Goal: Task Accomplishment & Management: Use online tool/utility

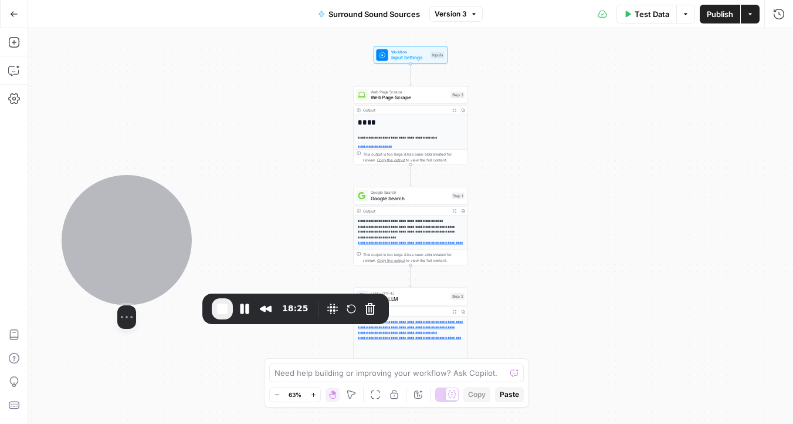
drag, startPoint x: 429, startPoint y: 238, endPoint x: 143, endPoint y: 238, distance: 286.3
click at [143, 238] on div at bounding box center [127, 240] width 130 height 130
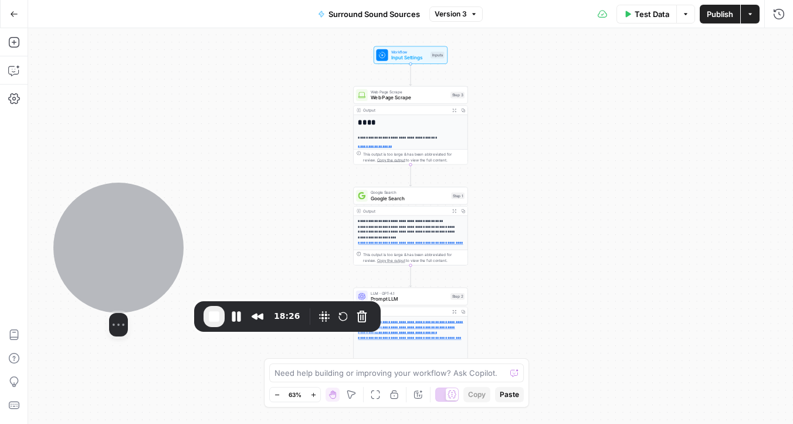
drag, startPoint x: 143, startPoint y: 238, endPoint x: 135, endPoint y: 246, distance: 11.2
click at [135, 246] on div at bounding box center [118, 247] width 130 height 130
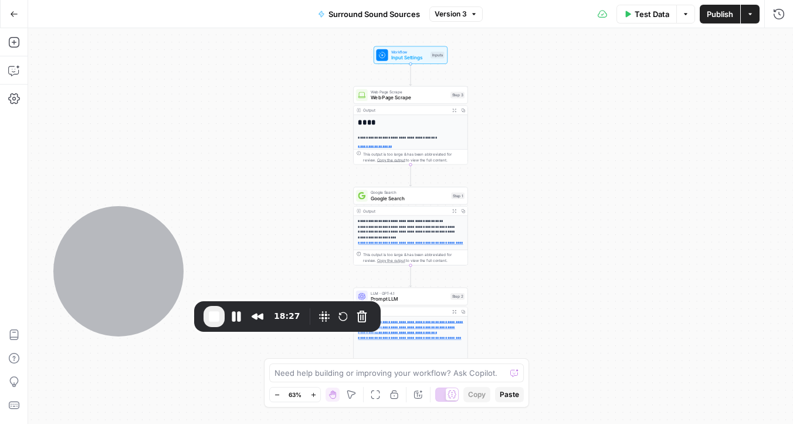
click at [301, 111] on div "**********" at bounding box center [410, 225] width 765 height 395
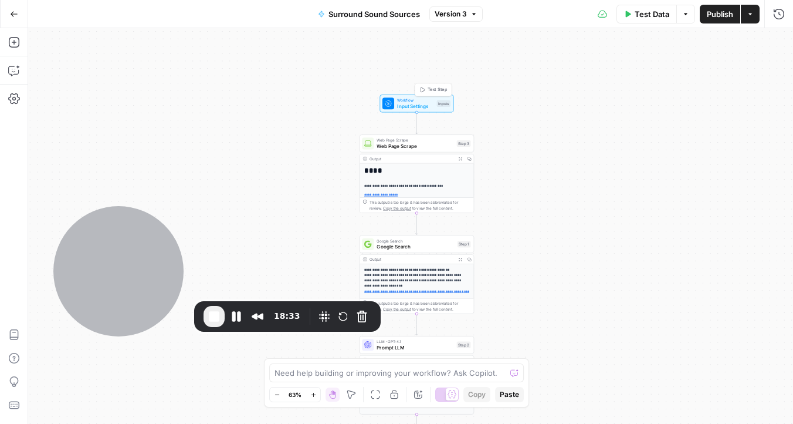
click at [407, 99] on span "Workflow" at bounding box center [415, 100] width 36 height 6
click at [685, 97] on Keyword "Commercial Keyword" at bounding box center [706, 95] width 140 height 12
click at [669, 148] on div at bounding box center [711, 141] width 167 height 22
click at [781, 41] on icon "button" at bounding box center [778, 42] width 7 height 7
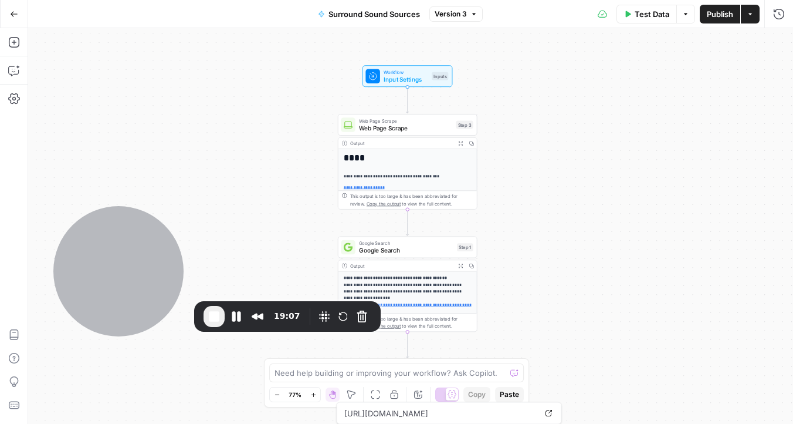
click at [752, 19] on button "Actions" at bounding box center [750, 14] width 19 height 19
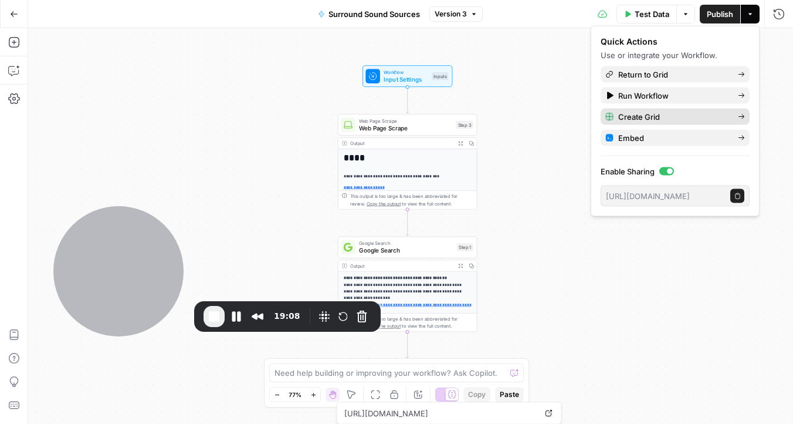
click at [662, 122] on button "Create Grid" at bounding box center [675, 117] width 149 height 16
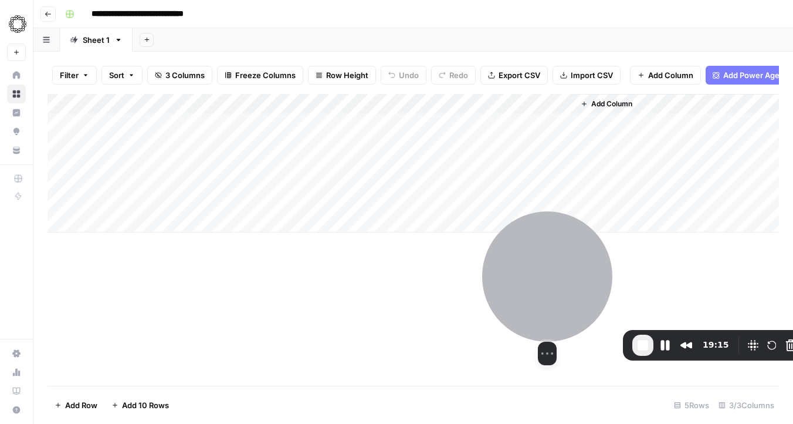
drag, startPoint x: 141, startPoint y: 250, endPoint x: 570, endPoint y: 279, distance: 429.9
click at [570, 279] on div at bounding box center [547, 276] width 130 height 130
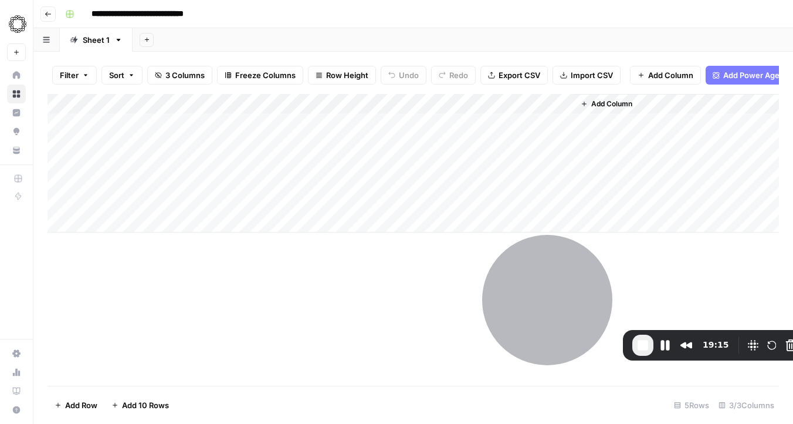
click at [146, 124] on div "Add Column" at bounding box center [414, 163] width 732 height 138
click at [157, 131] on div "Add Column" at bounding box center [414, 163] width 732 height 138
type textarea "**********"
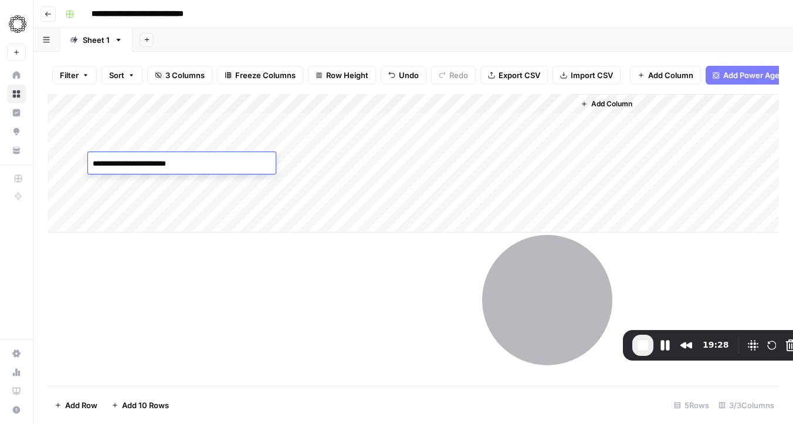
click at [333, 127] on div "Add Column" at bounding box center [414, 163] width 732 height 138
click at [287, 273] on div "Add Column" at bounding box center [414, 240] width 732 height 292
click at [393, 125] on div "Add Column" at bounding box center [414, 163] width 732 height 138
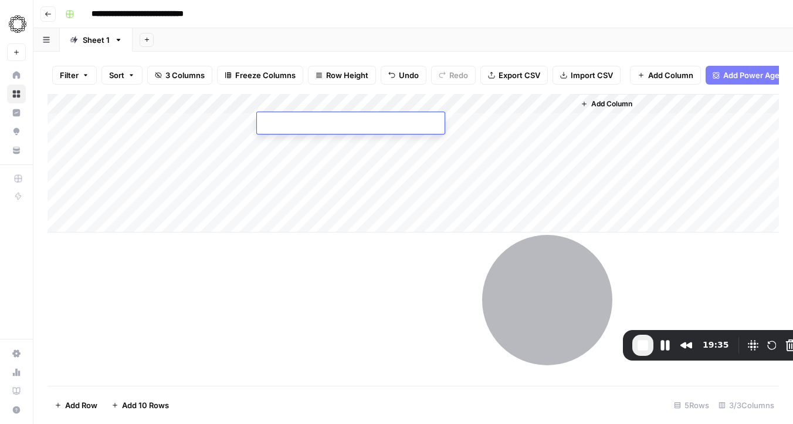
click at [384, 153] on div "Add Column" at bounding box center [414, 163] width 732 height 138
click at [383, 127] on div "Add Column" at bounding box center [414, 163] width 732 height 138
drag, startPoint x: 425, startPoint y: 132, endPoint x: 422, endPoint y: 168, distance: 36.5
click at [422, 168] on div "Add Column" at bounding box center [414, 163] width 732 height 138
click at [377, 263] on div "Add Column" at bounding box center [414, 240] width 732 height 292
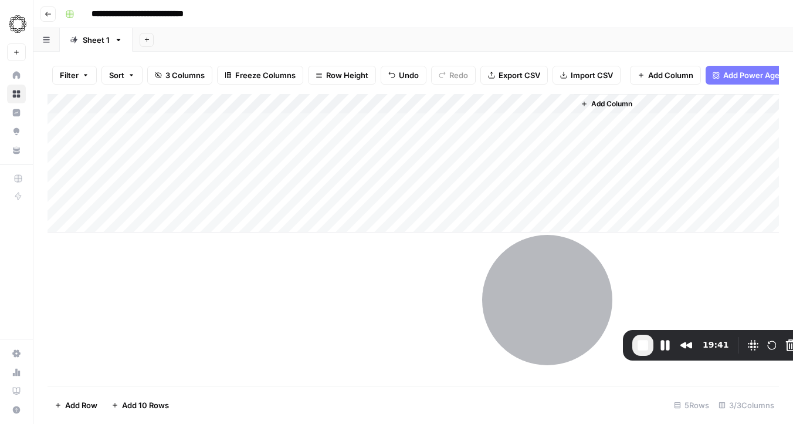
click at [499, 123] on div "Add Column" at bounding box center [414, 163] width 732 height 138
click at [499, 141] on div "Add Column" at bounding box center [414, 163] width 732 height 138
click at [497, 161] on div "Add Column" at bounding box center [414, 163] width 732 height 138
click at [387, 286] on div "Add Column" at bounding box center [414, 240] width 732 height 292
click at [658, 130] on div "Add Column" at bounding box center [414, 163] width 732 height 138
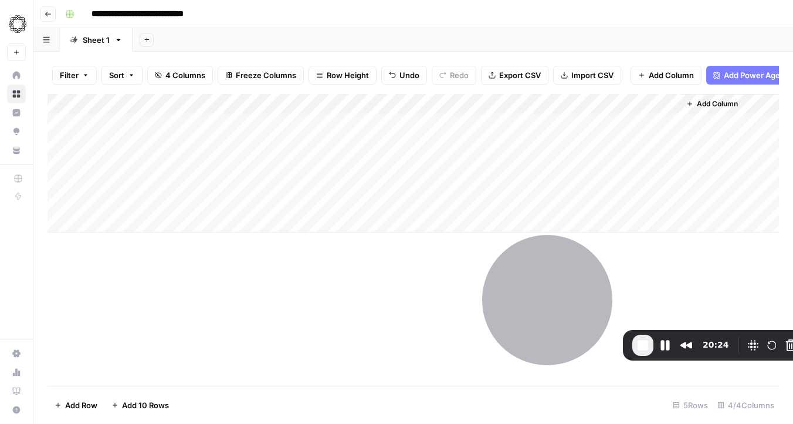
click at [658, 130] on div "Add Column" at bounding box center [414, 163] width 732 height 138
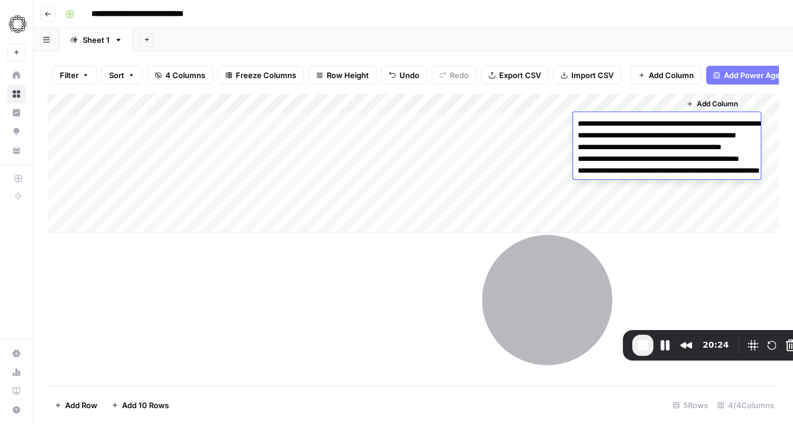
click at [658, 130] on textarea "**********" at bounding box center [690, 159] width 235 height 87
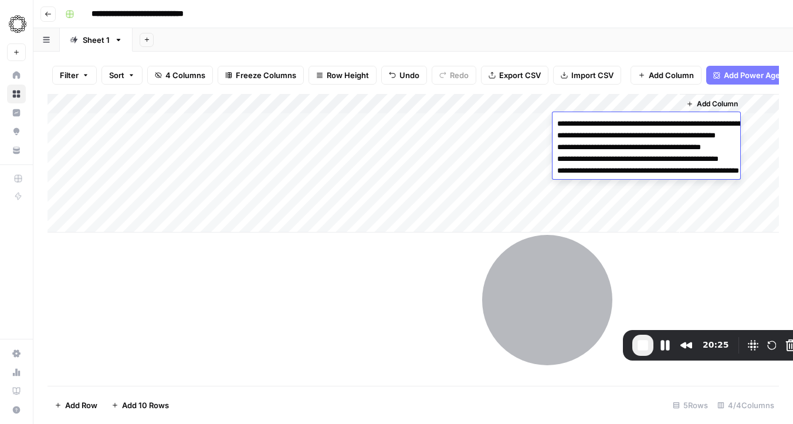
click at [648, 158] on textarea "**********" at bounding box center [670, 159] width 235 height 87
drag, startPoint x: 603, startPoint y: 197, endPoint x: 549, endPoint y: 119, distance: 95.7
click at [549, 119] on body "**********" at bounding box center [396, 212] width 793 height 424
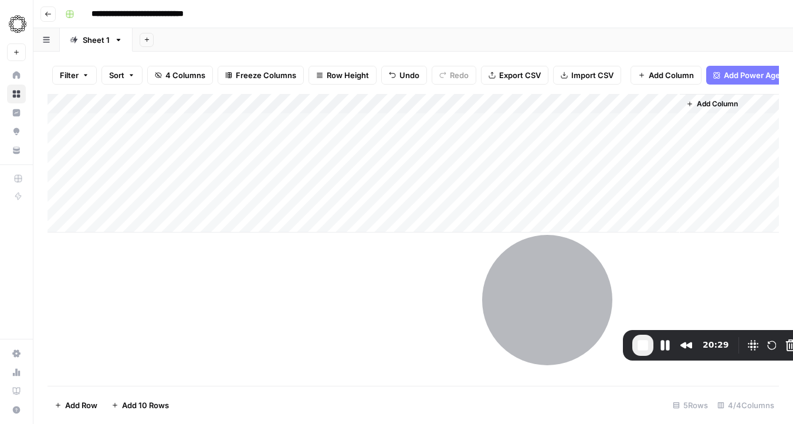
click at [444, 289] on div "Add Column" at bounding box center [414, 240] width 732 height 292
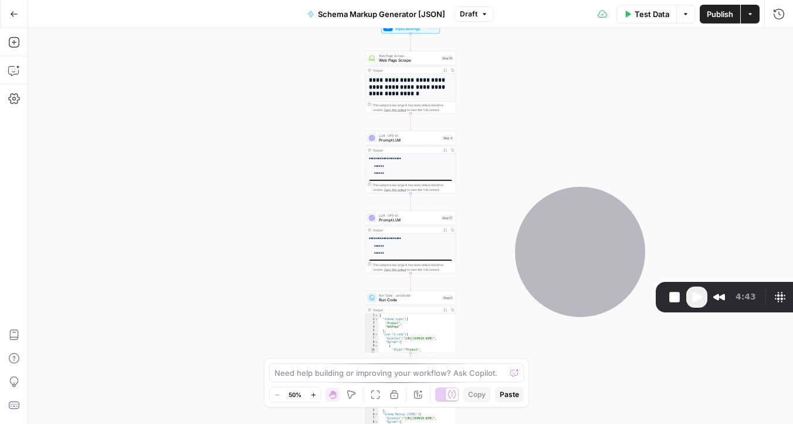
click at [13, 14] on icon "button" at bounding box center [14, 14] width 8 height 8
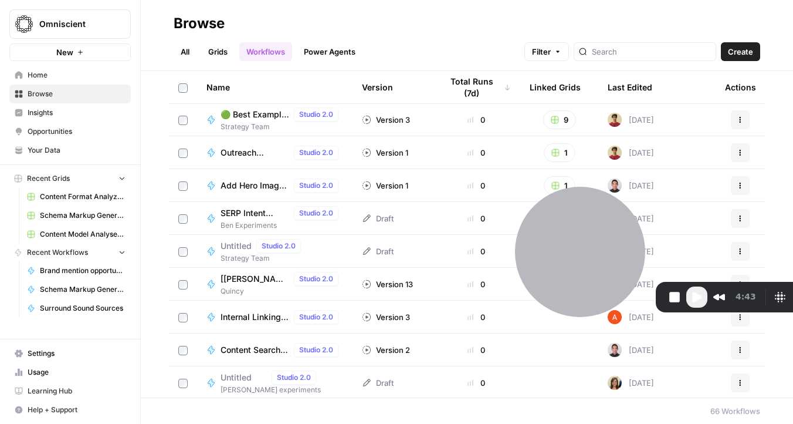
scroll to position [1382, 0]
click at [248, 151] on span "Outreach Opportunity Qualifier" at bounding box center [255, 152] width 69 height 12
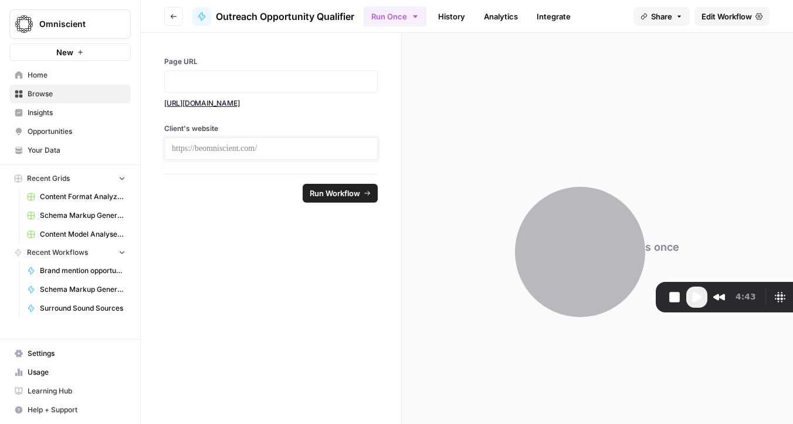
click at [295, 153] on p at bounding box center [271, 149] width 198 height 12
click at [295, 80] on p at bounding box center [271, 82] width 198 height 12
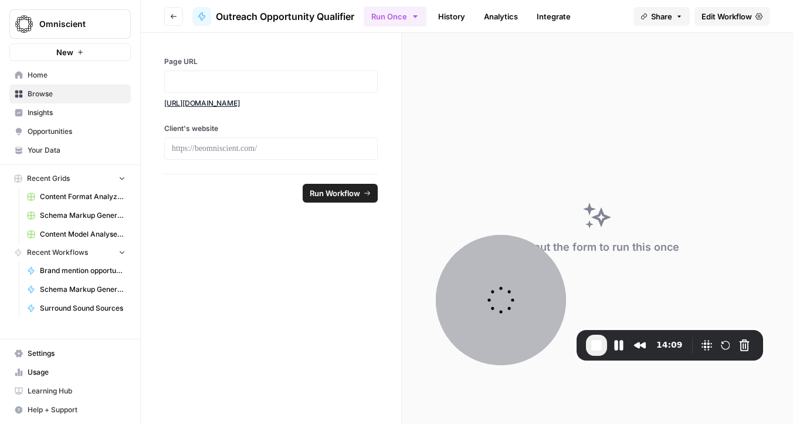
click at [713, 15] on span "Edit Workflow" at bounding box center [727, 17] width 50 height 12
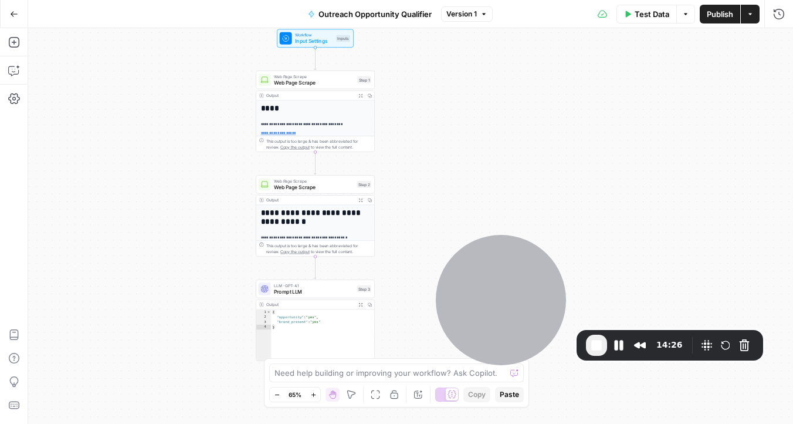
click at [750, 21] on button "Actions" at bounding box center [750, 14] width 19 height 19
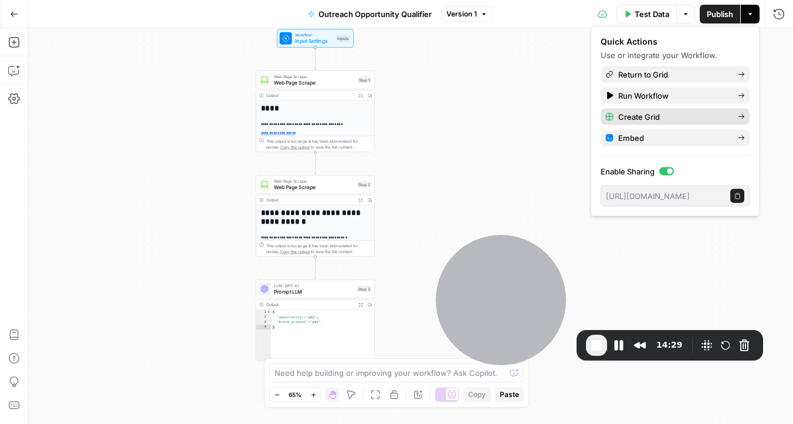
click at [643, 117] on span "Create Grid" at bounding box center [673, 117] width 110 height 12
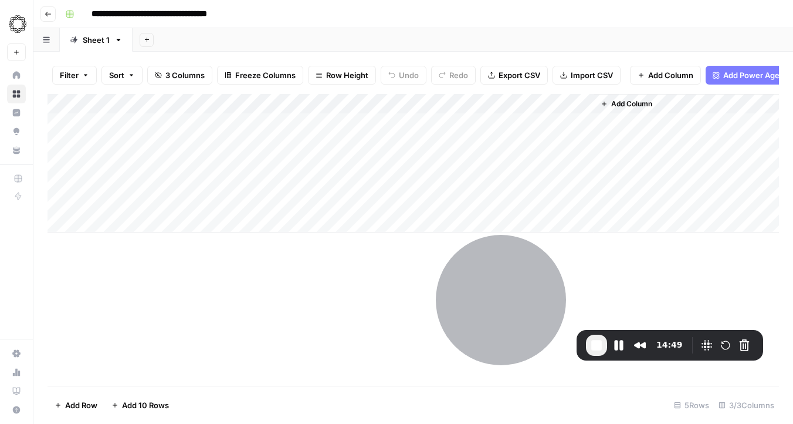
click at [172, 122] on div "Add Column" at bounding box center [414, 163] width 732 height 138
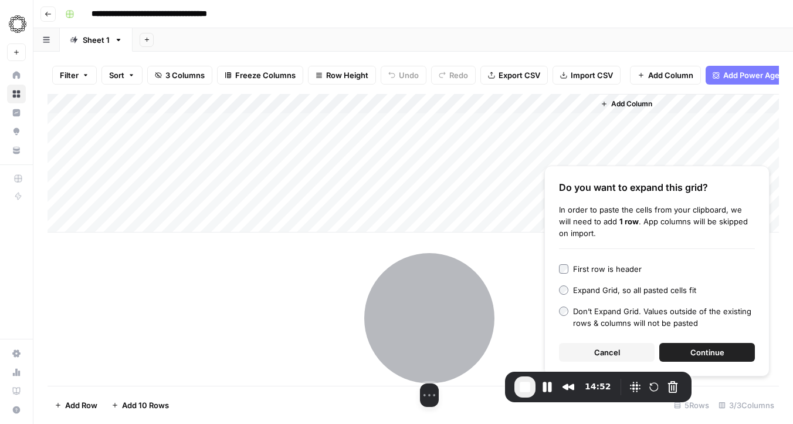
drag, startPoint x: 519, startPoint y: 313, endPoint x: 405, endPoint y: 397, distance: 140.9
click at [405, 397] on div "Select video screen size" at bounding box center [429, 330] width 130 height 154
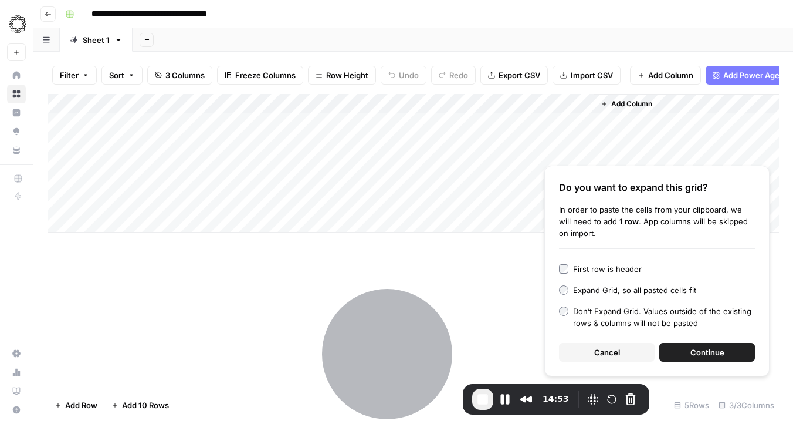
click at [732, 355] on button "Continue" at bounding box center [707, 352] width 96 height 19
click at [305, 121] on div "Add Column" at bounding box center [414, 173] width 732 height 158
click at [310, 134] on div "Add Column" at bounding box center [414, 173] width 732 height 158
click at [323, 122] on div "Add Column" at bounding box center [414, 173] width 732 height 158
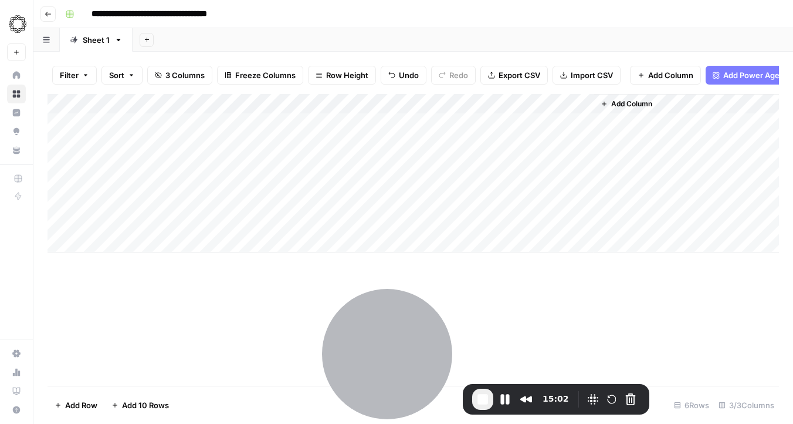
click at [333, 119] on div "Add Column" at bounding box center [414, 173] width 732 height 158
click at [377, 163] on div "Add Column" at bounding box center [414, 173] width 732 height 158
click at [378, 124] on div "Add Column" at bounding box center [414, 173] width 732 height 158
type textarea "**********"
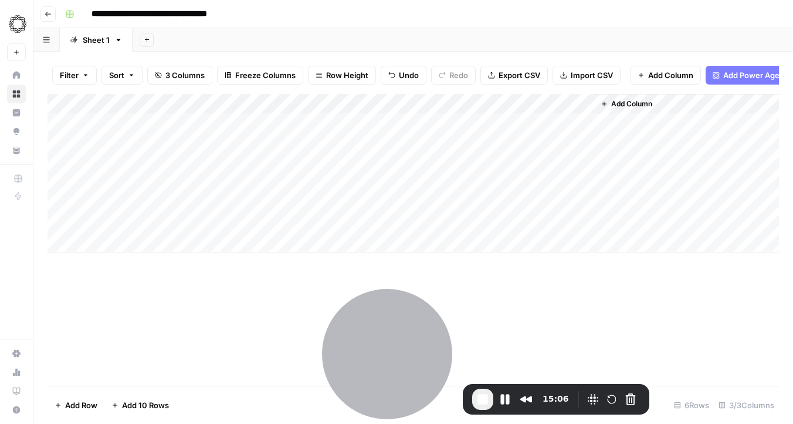
click at [365, 151] on div "Add Column" at bounding box center [414, 173] width 732 height 158
click at [382, 126] on div "Add Column" at bounding box center [414, 173] width 732 height 158
drag, startPoint x: 425, startPoint y: 130, endPoint x: 412, endPoint y: 225, distance: 95.3
click at [412, 225] on div "Add Column" at bounding box center [414, 173] width 732 height 158
click at [245, 321] on div "Add Column" at bounding box center [414, 240] width 732 height 292
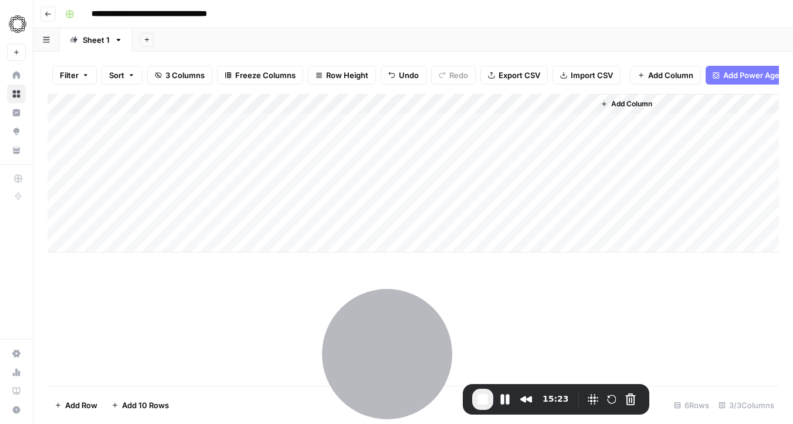
click at [279, 298] on div "Add Column" at bounding box center [414, 240] width 732 height 292
click at [510, 123] on div "Add Column" at bounding box center [414, 173] width 732 height 158
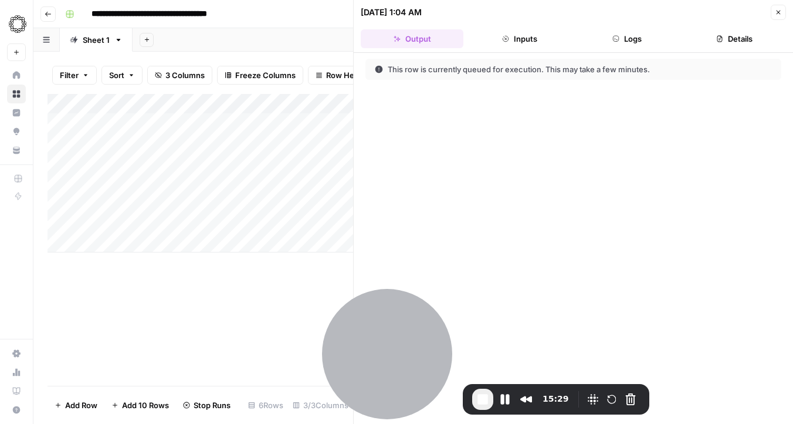
click at [782, 7] on button "Close" at bounding box center [778, 12] width 15 height 15
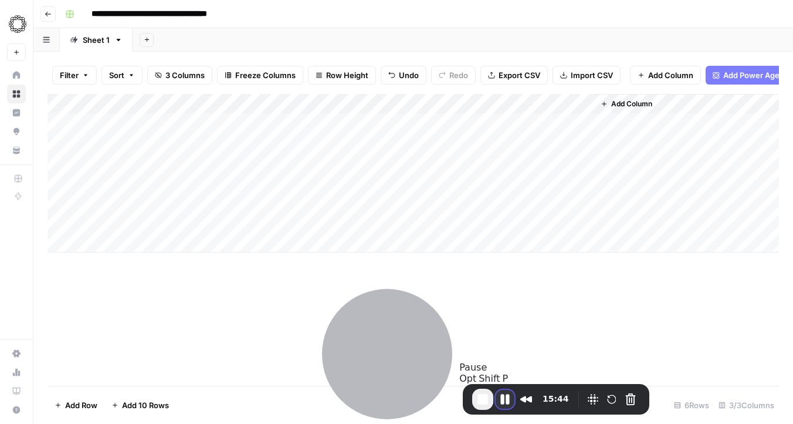
click at [504, 394] on button "Pause Recording" at bounding box center [505, 399] width 19 height 19
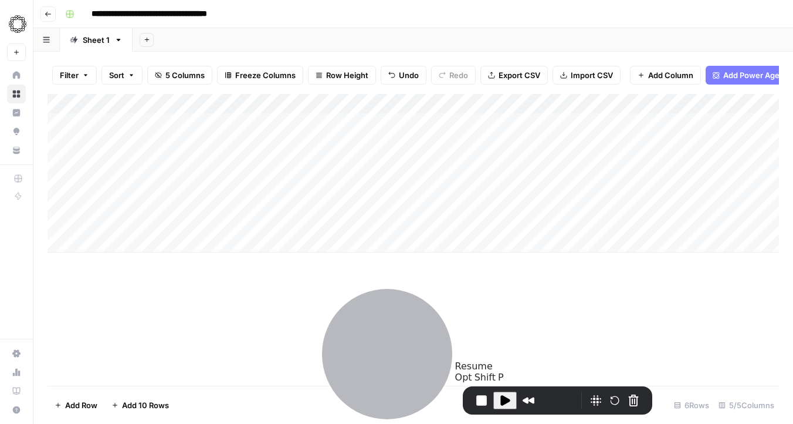
click at [502, 397] on span "Play Recording" at bounding box center [505, 400] width 14 height 14
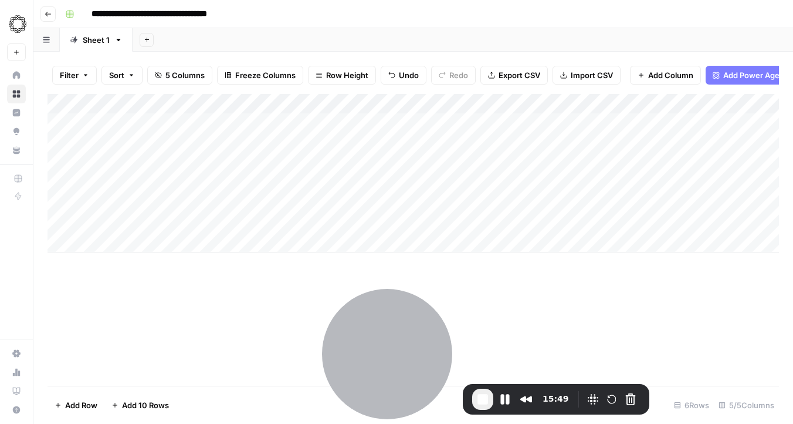
click at [633, 124] on div "Add Column" at bounding box center [414, 173] width 732 height 158
click at [713, 124] on div "Add Column" at bounding box center [414, 173] width 732 height 158
click at [202, 128] on div "Add Column" at bounding box center [414, 173] width 732 height 158
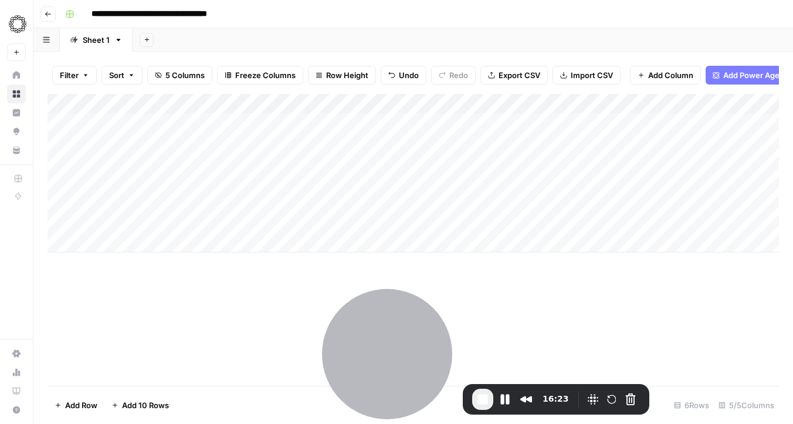
click at [256, 310] on div "Add Column" at bounding box center [414, 240] width 732 height 292
